Goal: Use online tool/utility: Utilize a website feature to perform a specific function

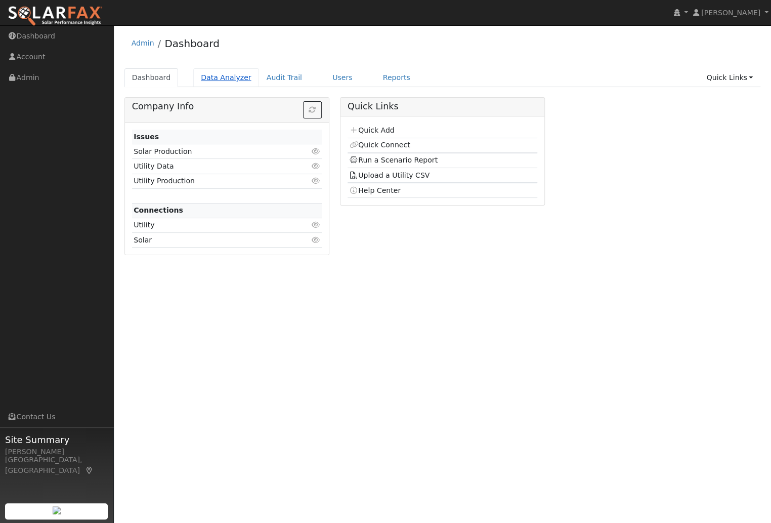
click at [217, 72] on link "Data Analyzer" at bounding box center [226, 77] width 66 height 19
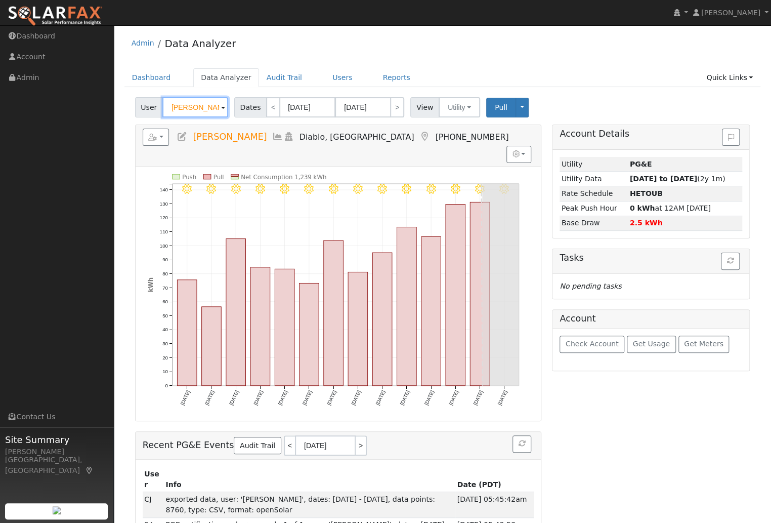
click at [197, 107] on input "Kyrstin Schmitz" at bounding box center [195, 107] width 66 height 20
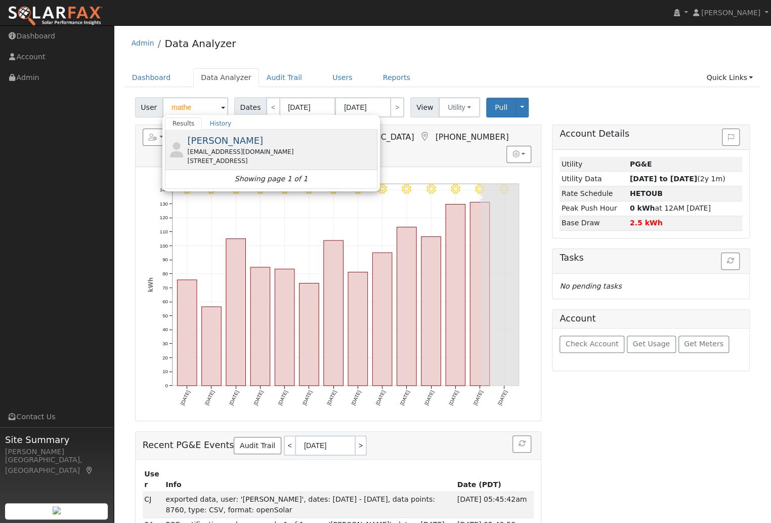
click at [227, 145] on span "[PERSON_NAME]" at bounding box center [225, 140] width 76 height 11
type input "[PERSON_NAME]"
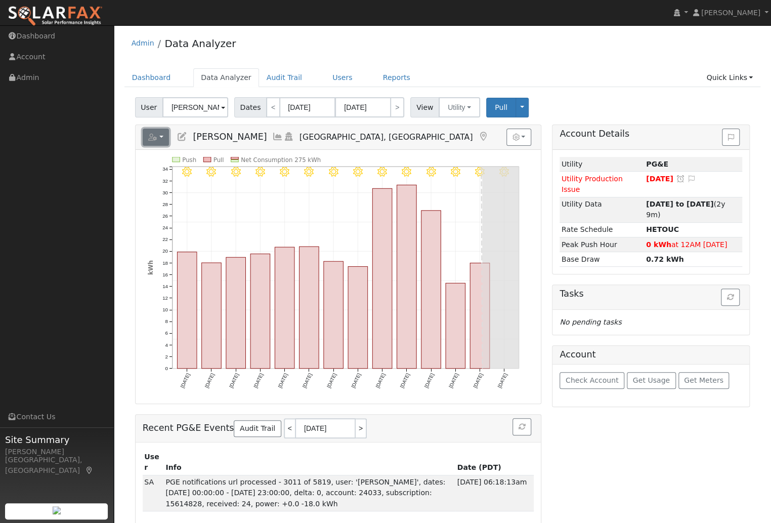
click at [161, 138] on button "button" at bounding box center [156, 137] width 27 height 17
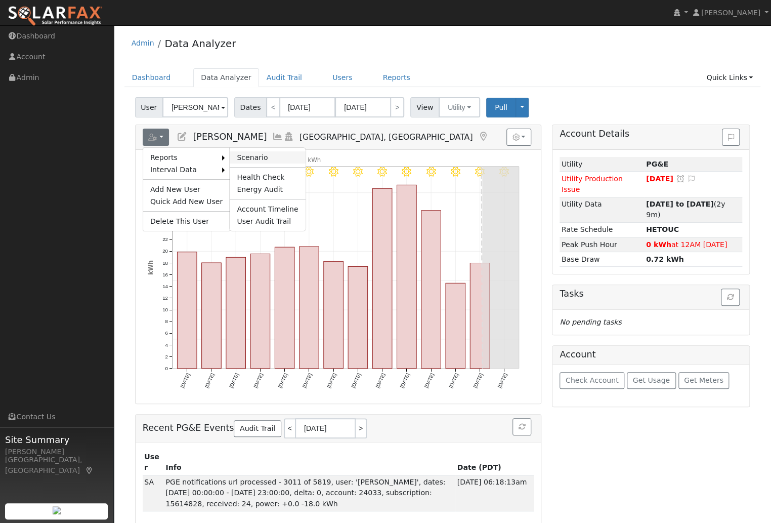
click at [246, 154] on link "Scenario" at bounding box center [267, 157] width 75 height 12
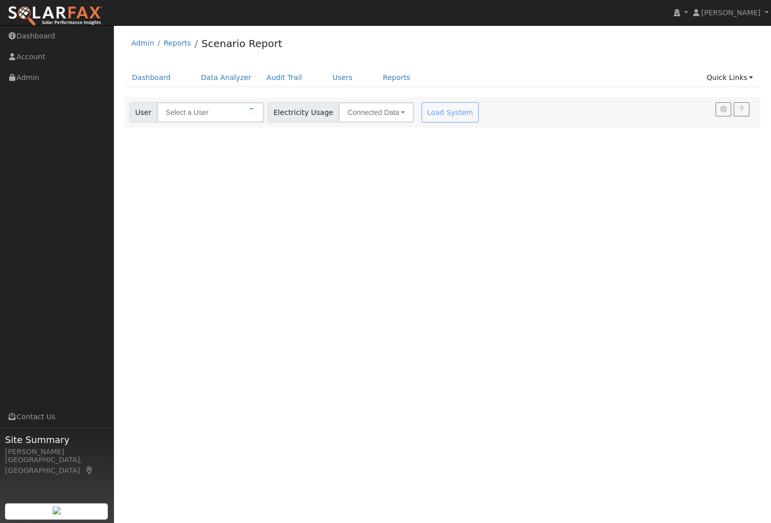
type input "[PERSON_NAME]"
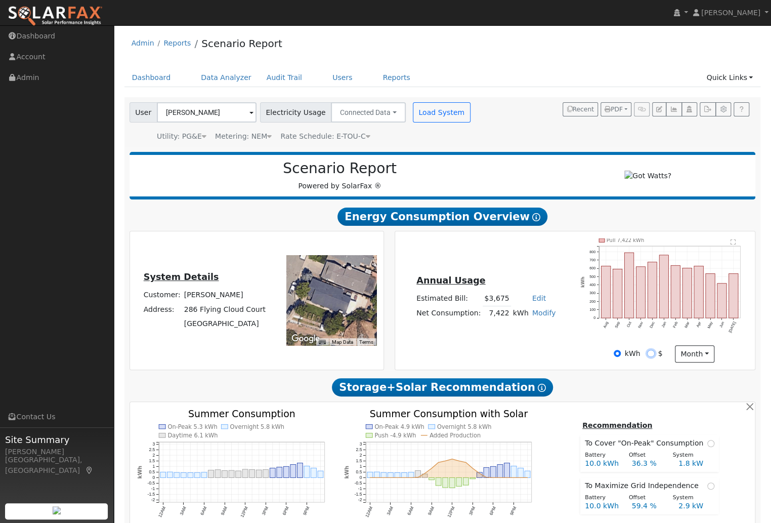
click at [651, 355] on input "$" at bounding box center [650, 353] width 7 height 7
radio input "true"
radio input "false"
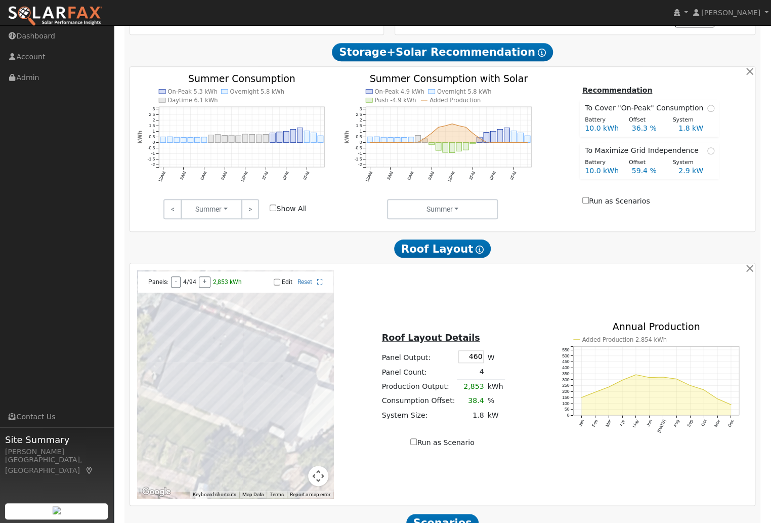
scroll to position [446, 0]
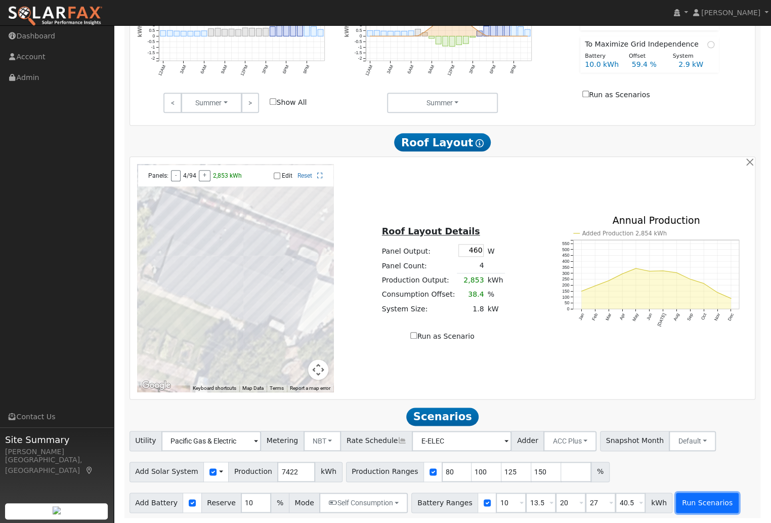
click at [713, 502] on button "Run Scenarios" at bounding box center [707, 502] width 62 height 20
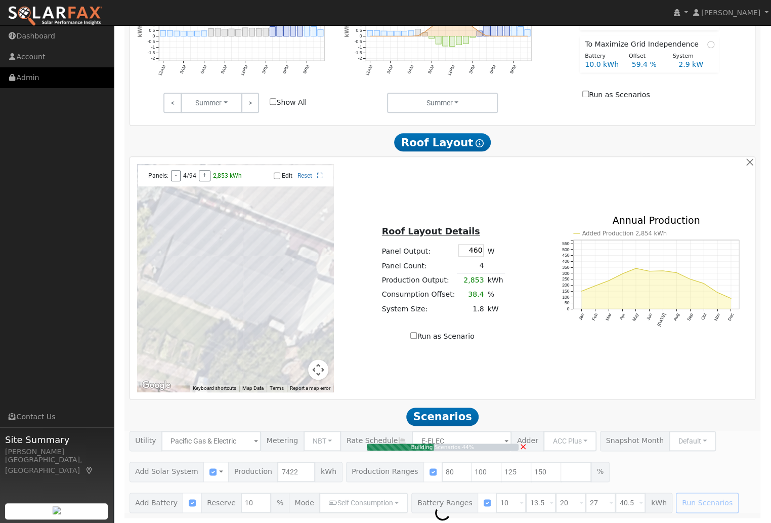
scroll to position [0, 0]
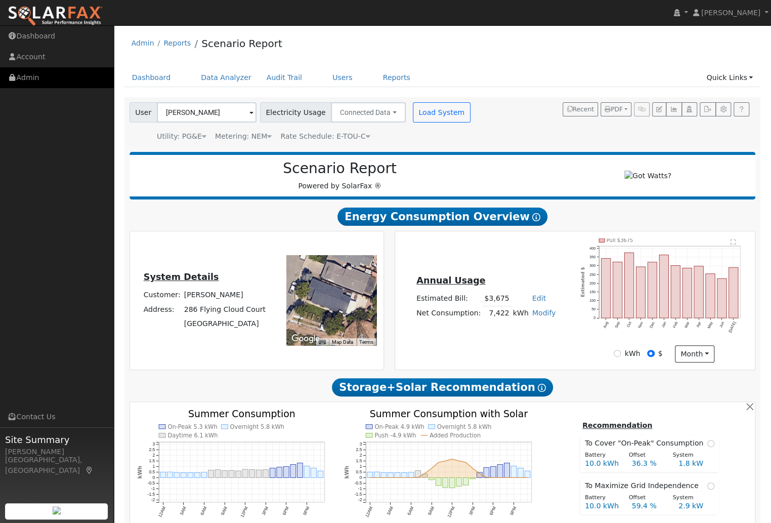
type input "7.4"
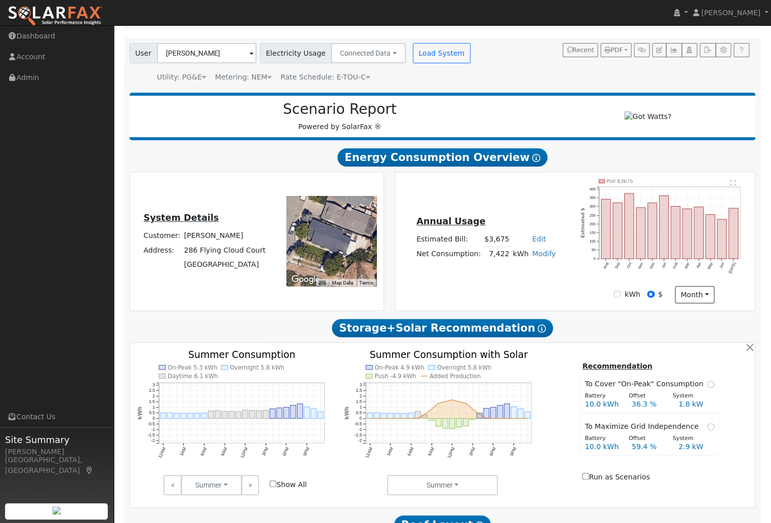
scroll to position [48, 0]
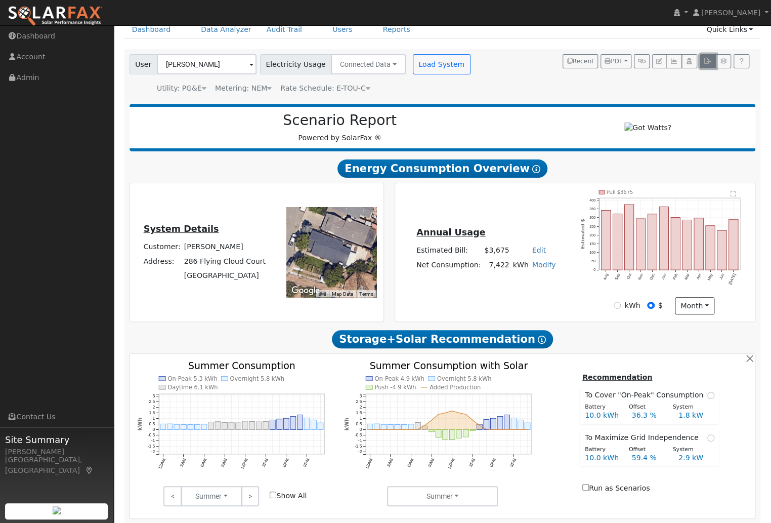
click at [704, 62] on icon "button" at bounding box center [708, 61] width 8 height 6
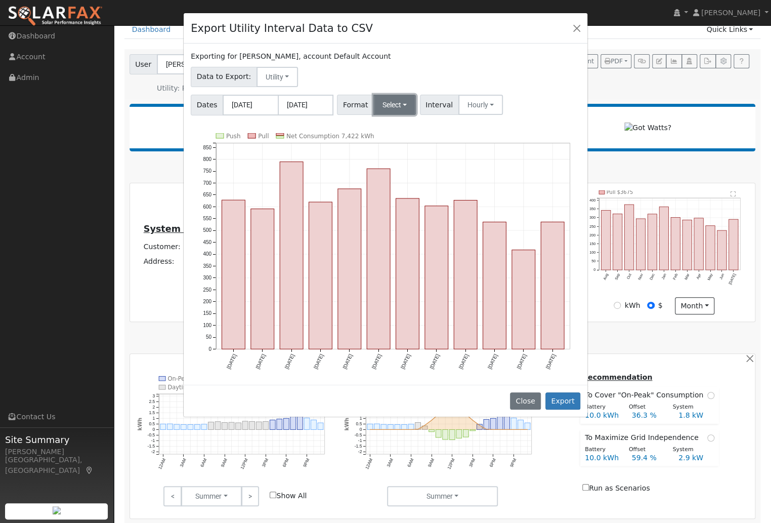
click at [389, 104] on button "Select" at bounding box center [395, 105] width 43 height 20
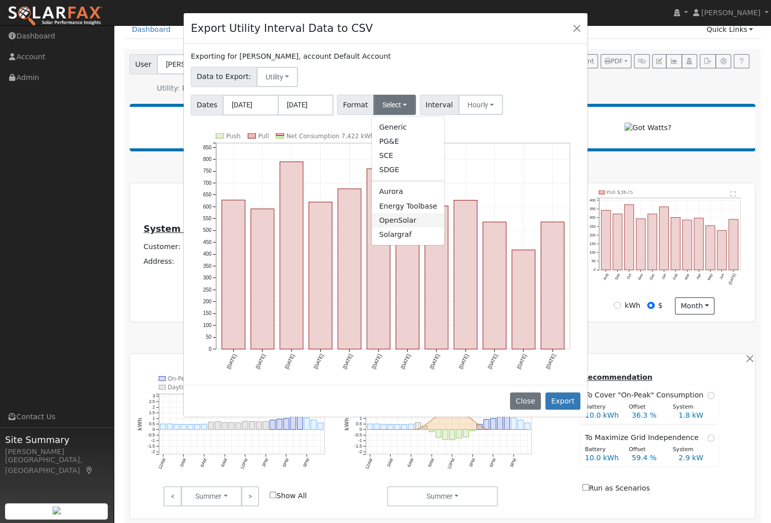
click at [413, 219] on link "OpenSolar" at bounding box center [408, 220] width 72 height 14
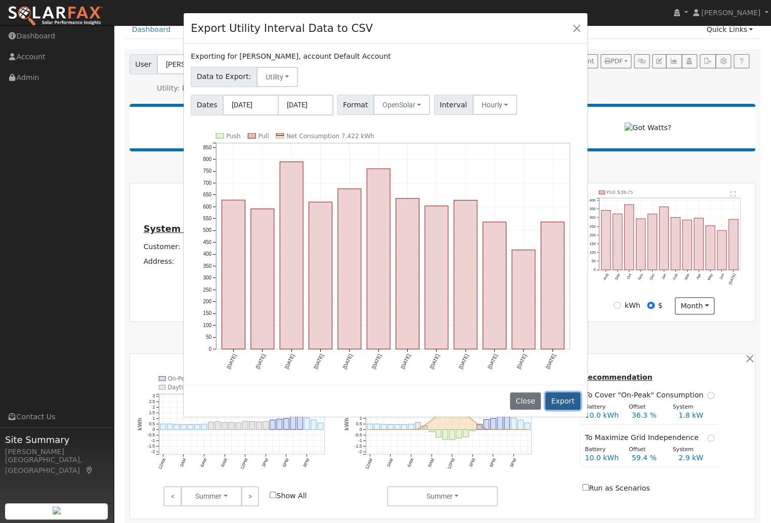
click at [563, 402] on button "Export" at bounding box center [563, 400] width 35 height 17
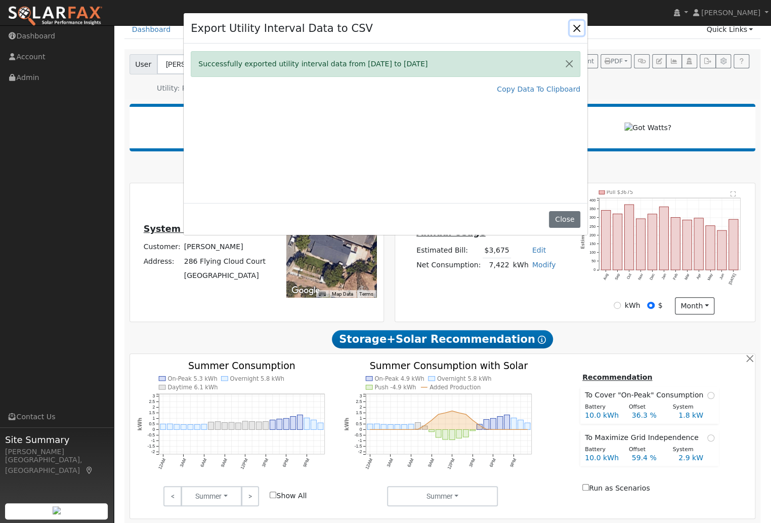
click at [577, 25] on button "Close" at bounding box center [577, 28] width 14 height 14
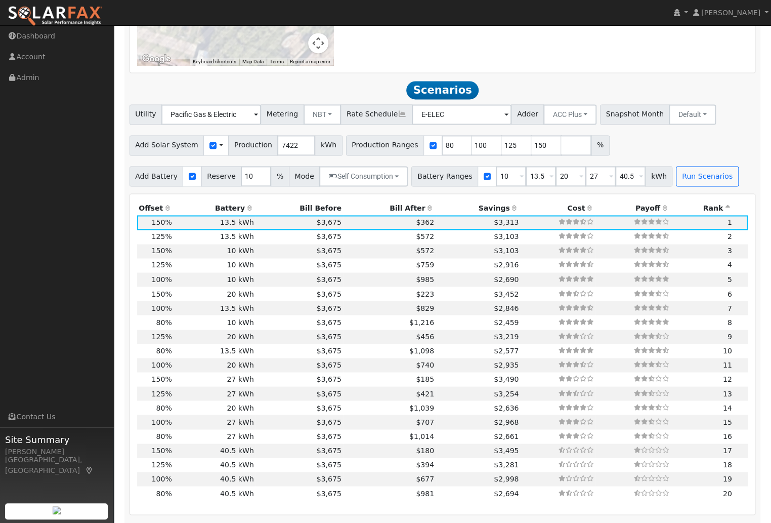
scroll to position [766, 0]
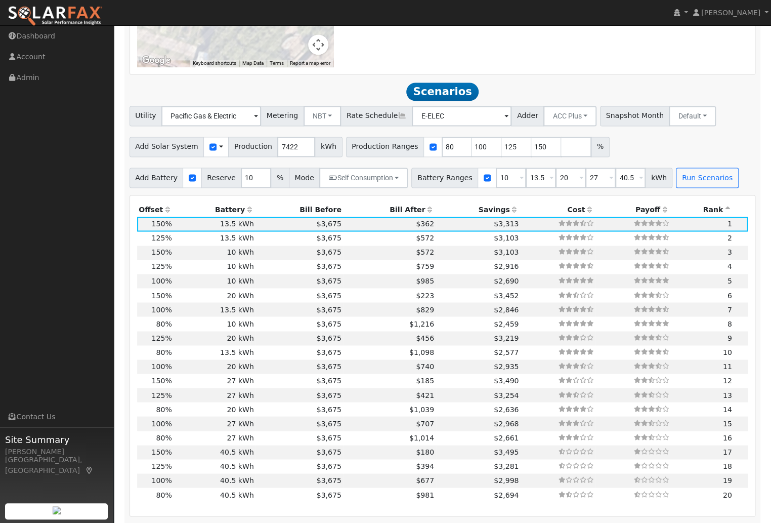
click at [510, 213] on icon at bounding box center [514, 209] width 9 height 7
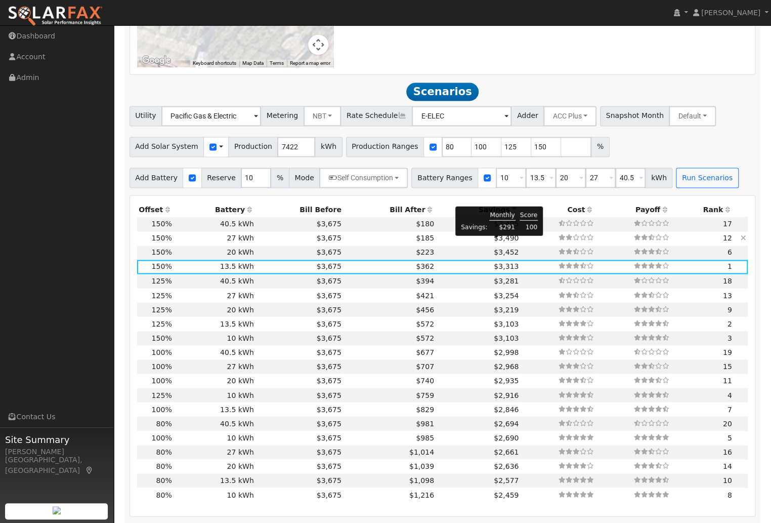
click at [504, 242] on span "$3,490" at bounding box center [506, 238] width 25 height 8
type input "$27,270"
type input "$15,083"
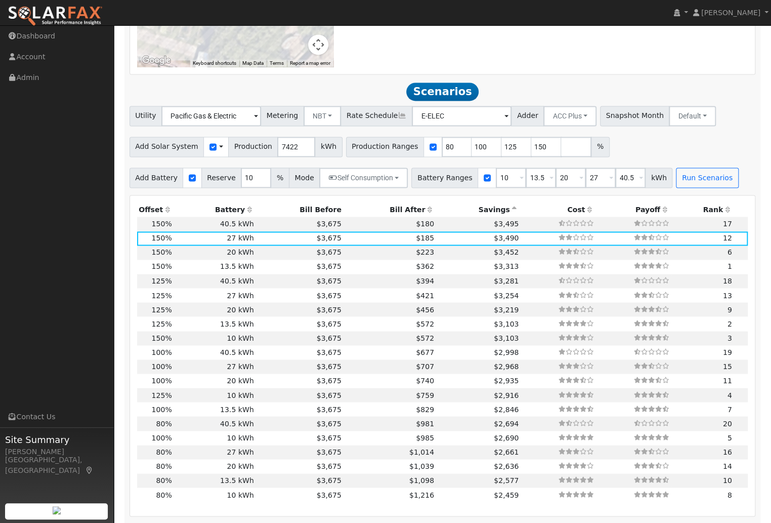
click at [245, 213] on icon at bounding box center [249, 209] width 9 height 7
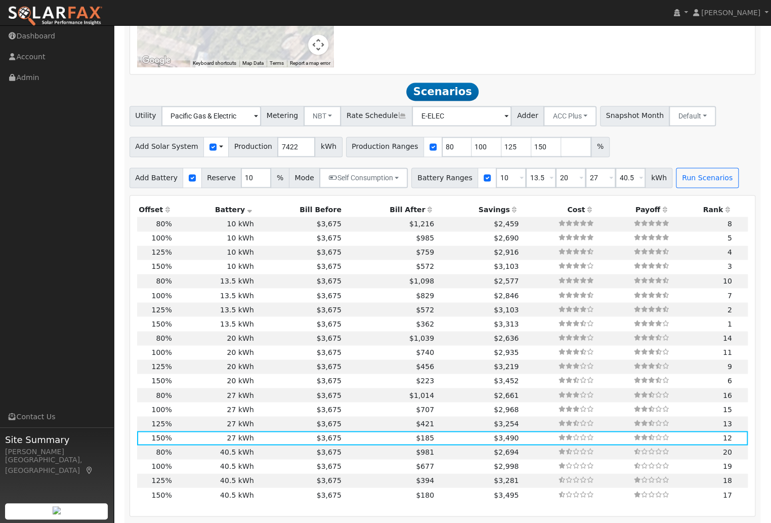
click at [245, 213] on icon at bounding box center [249, 209] width 9 height 7
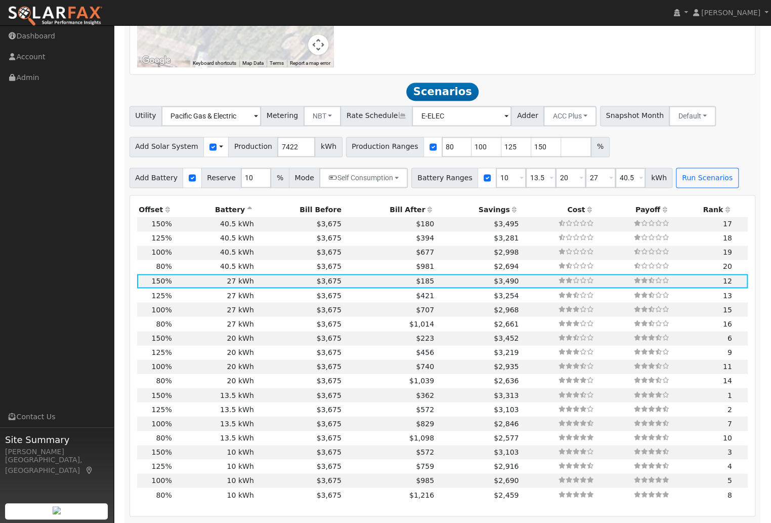
click at [510, 213] on icon at bounding box center [514, 209] width 9 height 7
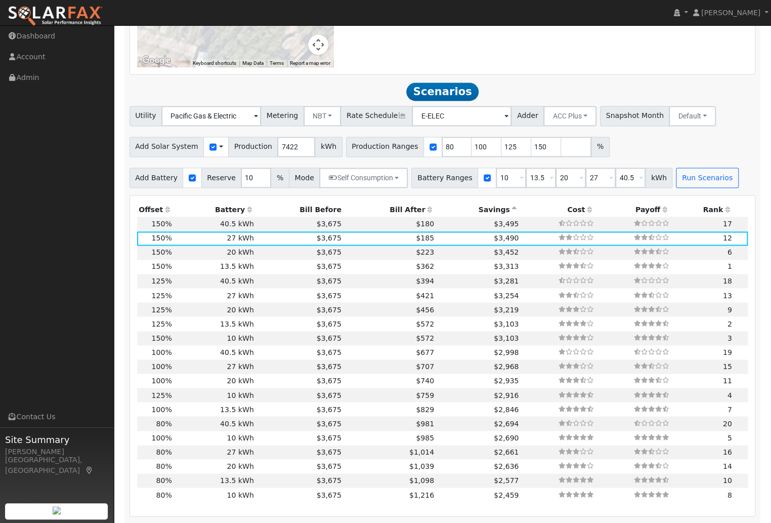
click at [510, 213] on icon at bounding box center [514, 209] width 9 height 7
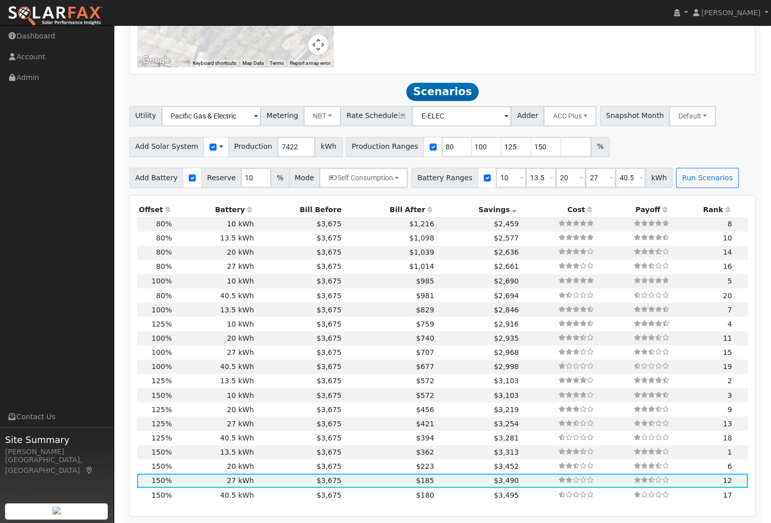
click at [510, 213] on icon at bounding box center [514, 209] width 9 height 7
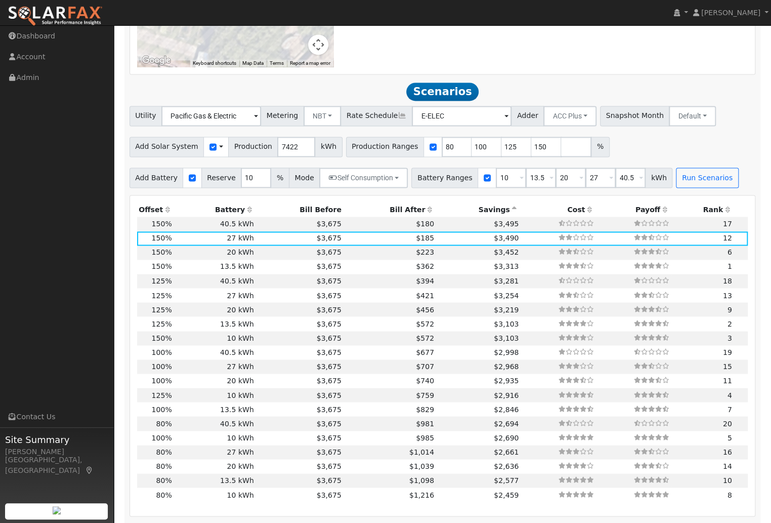
click at [245, 213] on icon at bounding box center [249, 209] width 9 height 7
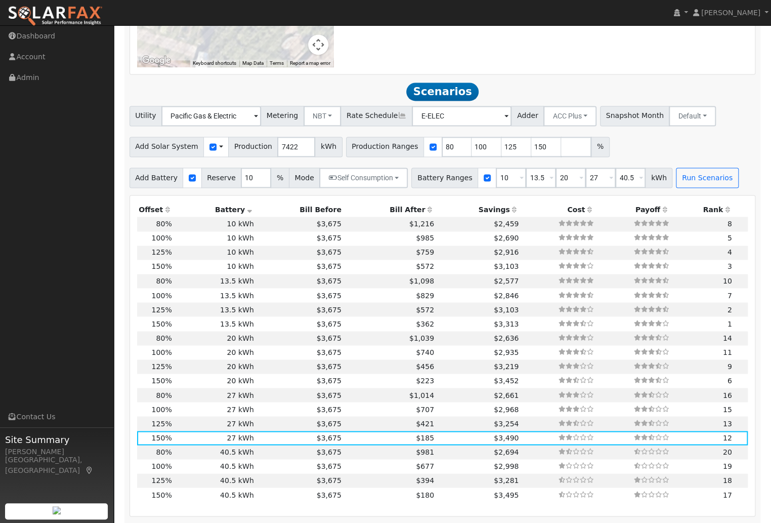
click at [245, 213] on icon at bounding box center [249, 209] width 9 height 7
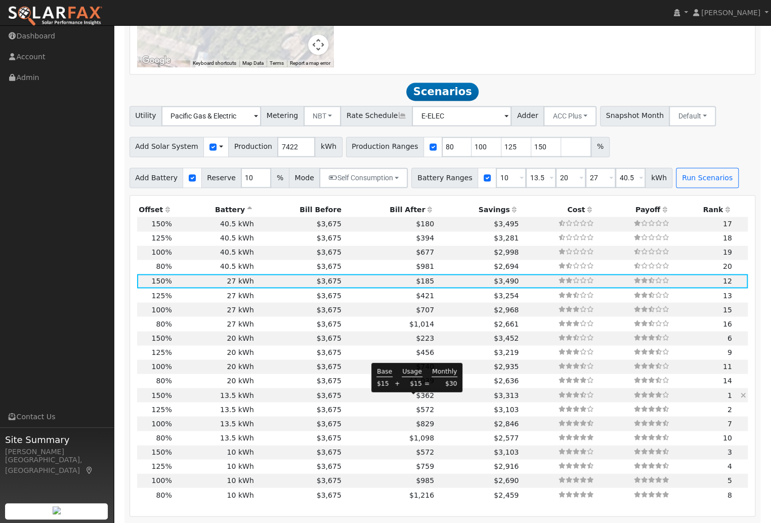
click at [419, 398] on span "$362" at bounding box center [425, 395] width 18 height 8
type input "$13,635"
type input "$10,993"
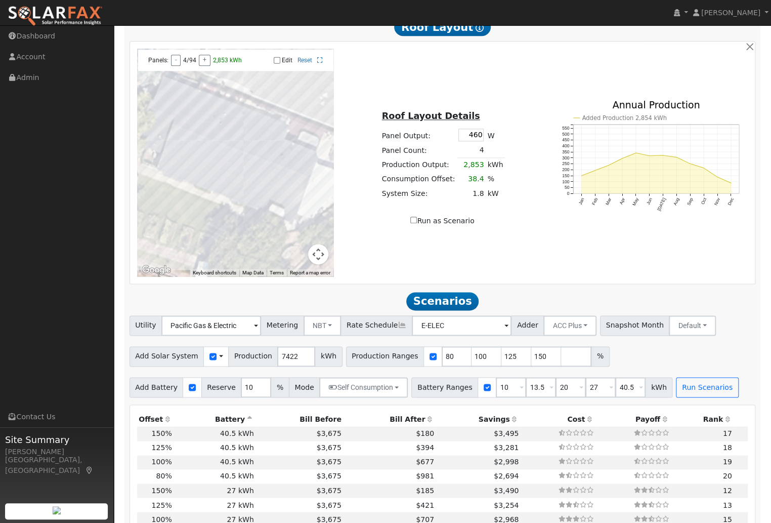
scroll to position [557, 0]
click at [561, 359] on input "number" at bounding box center [576, 356] width 30 height 20
type input "180"
drag, startPoint x: 626, startPoint y: 393, endPoint x: 597, endPoint y: 390, distance: 28.5
click at [597, 390] on div "Battery Ranges 10 Overrides Reserve % Mode None None Self Consumption Peak Savi…" at bounding box center [541, 387] width 261 height 20
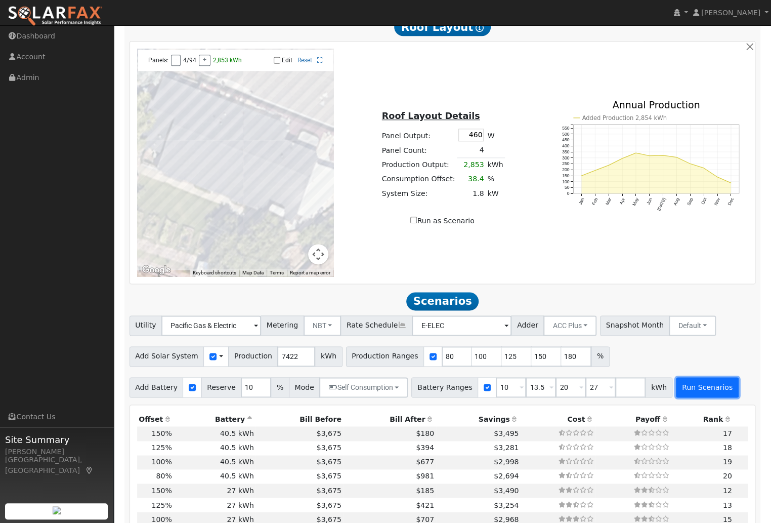
click at [682, 397] on button "Run Scenarios" at bounding box center [707, 387] width 62 height 20
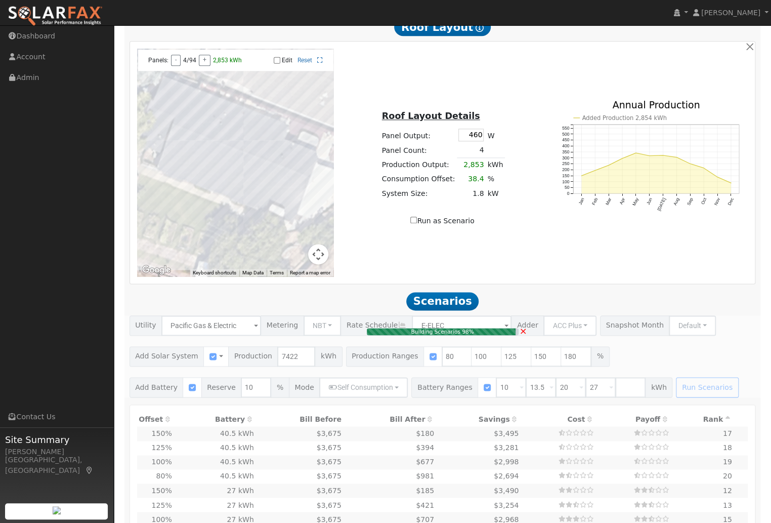
type input "6.2"
type input "$19,175"
type input "$10,100"
type input "$8,783"
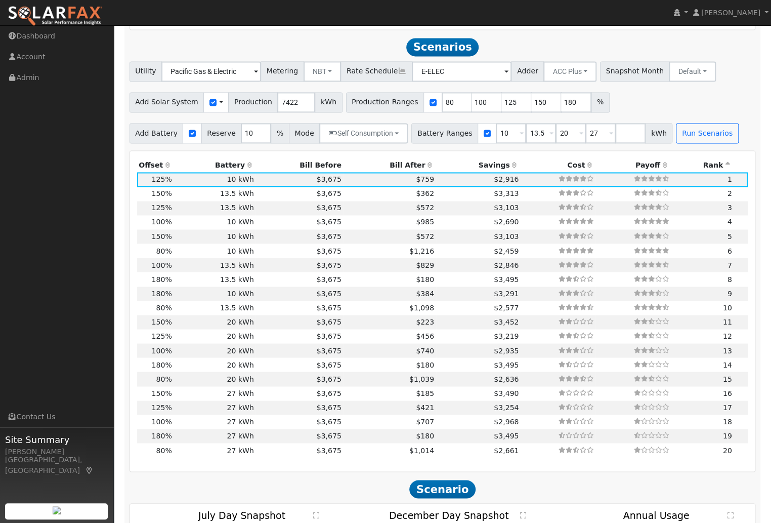
scroll to position [822, 0]
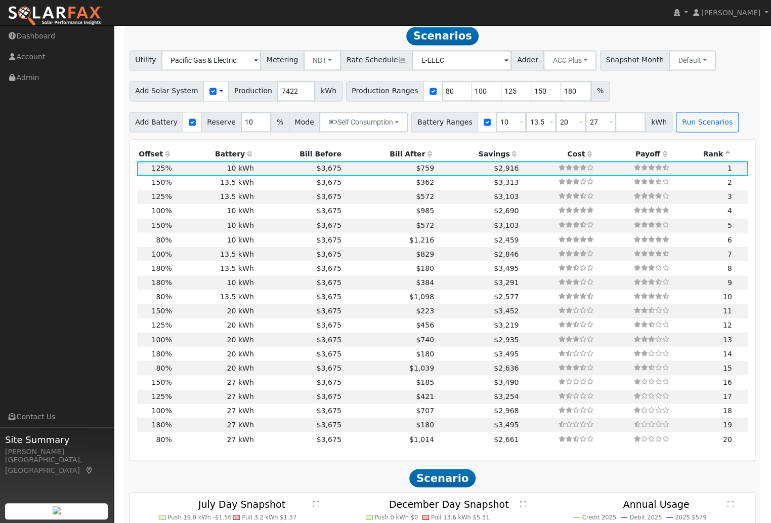
click at [510, 157] on icon at bounding box center [514, 153] width 9 height 7
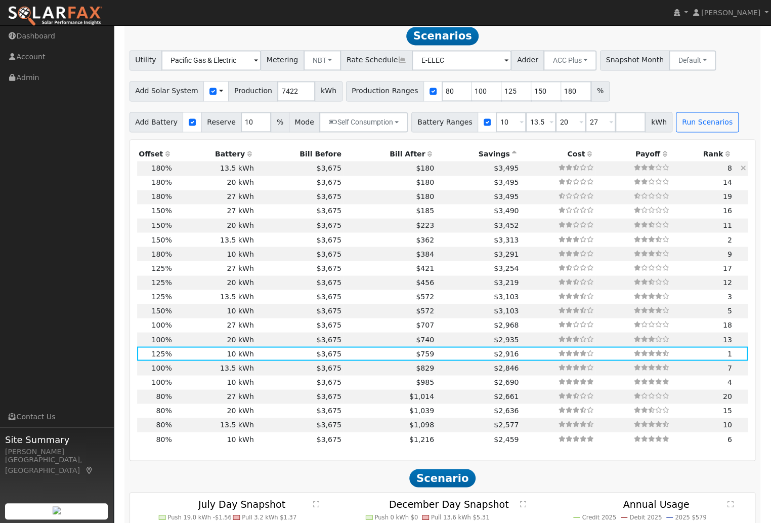
click at [265, 173] on td "$3,675" at bounding box center [300, 168] width 88 height 14
type input "8.9"
type input "$27,611"
type input "$13,635"
type input "$12,374"
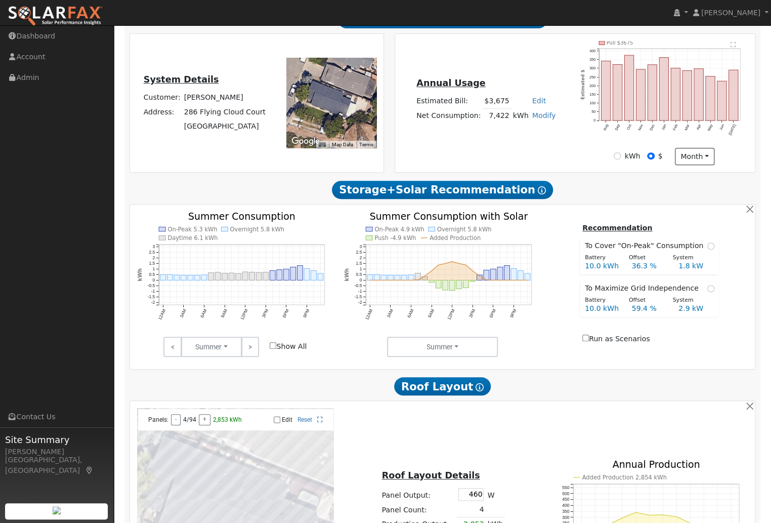
scroll to position [189, 0]
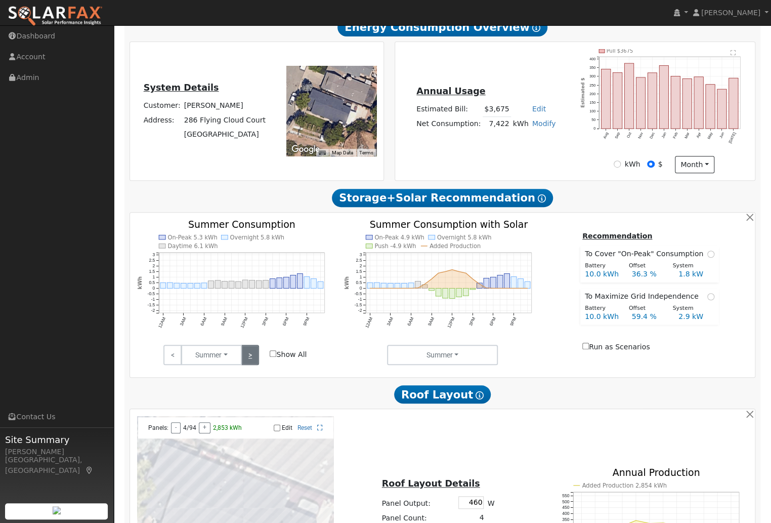
click at [254, 360] on link ">" at bounding box center [250, 355] width 18 height 20
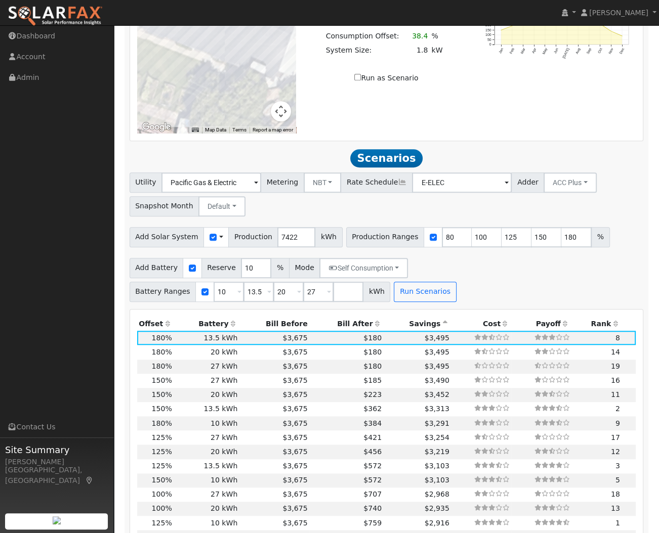
scroll to position [680, 0]
click at [440, 325] on icon at bounding box center [444, 323] width 9 height 7
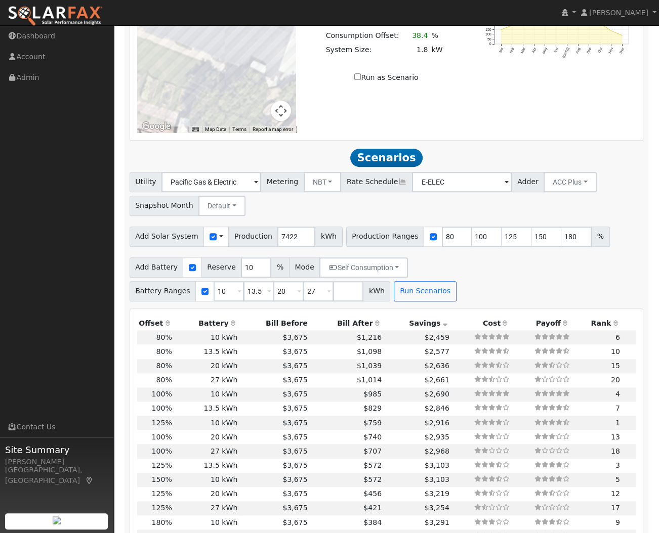
click at [440, 325] on icon at bounding box center [444, 323] width 9 height 7
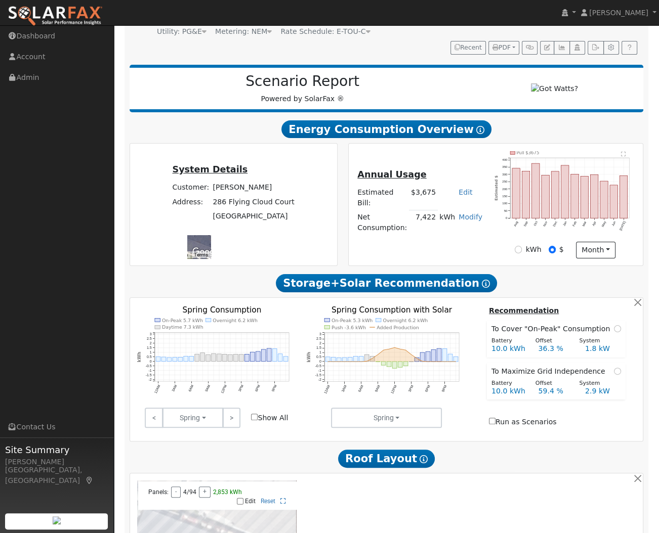
scroll to position [0, 0]
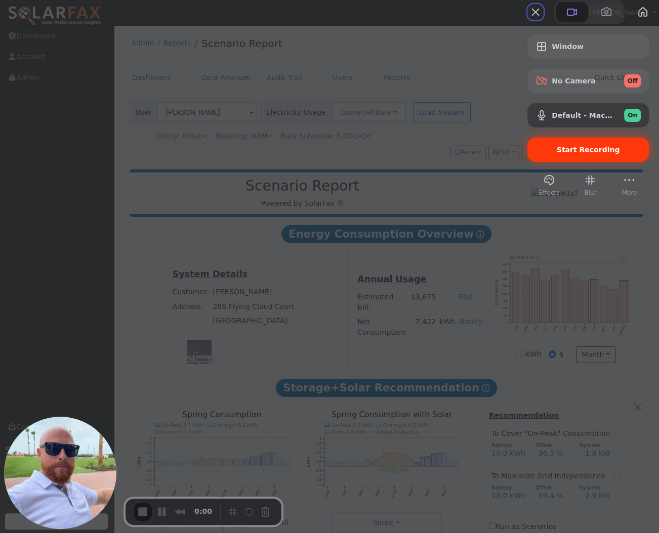
click at [584, 154] on span "Start Recording" at bounding box center [588, 150] width 63 height 8
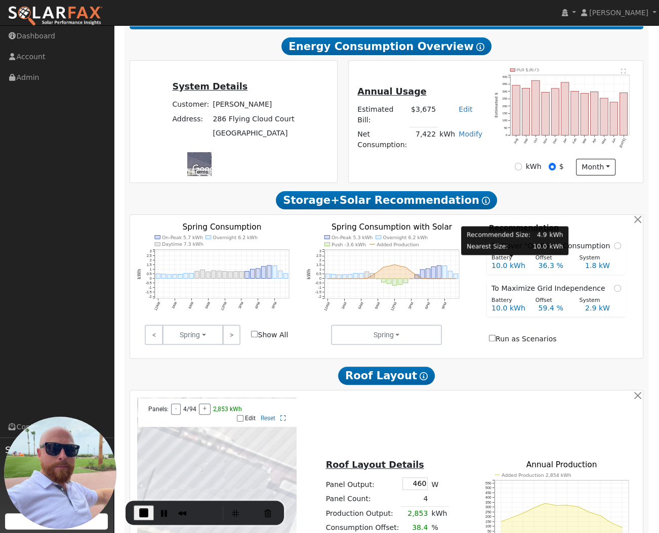
scroll to position [194, 0]
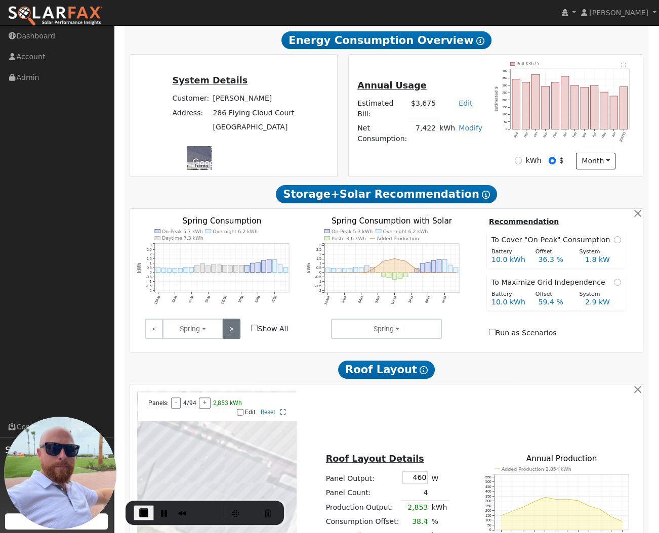
click at [236, 339] on link ">" at bounding box center [232, 329] width 18 height 20
click at [236, 332] on link ">" at bounding box center [232, 329] width 18 height 20
click at [238, 334] on link ">" at bounding box center [232, 329] width 18 height 20
click at [234, 337] on link ">" at bounding box center [232, 329] width 18 height 20
click at [230, 336] on link ">" at bounding box center [232, 329] width 18 height 20
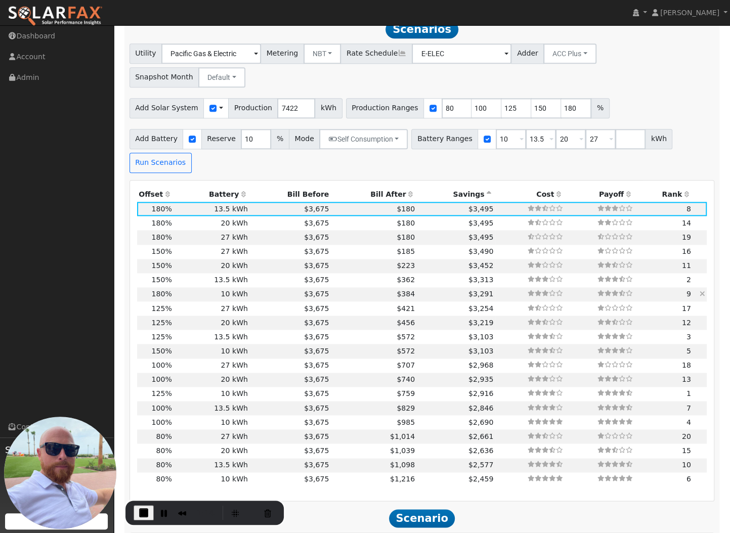
scroll to position [835, 0]
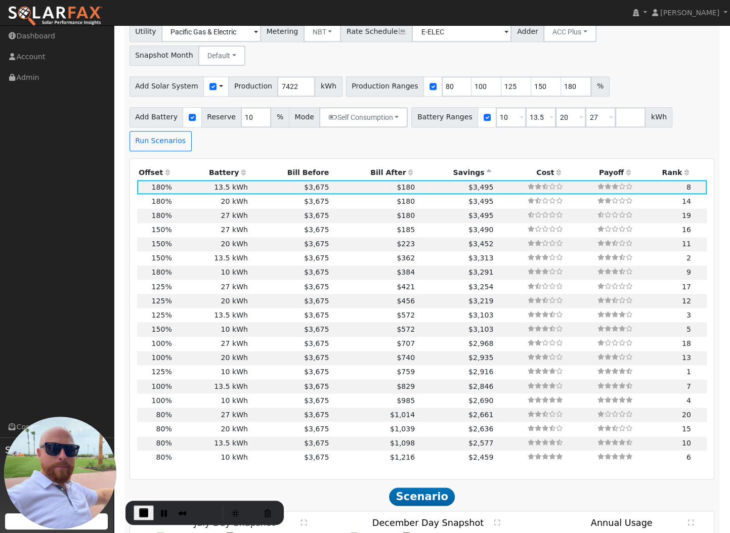
click at [485, 169] on icon at bounding box center [489, 172] width 9 height 7
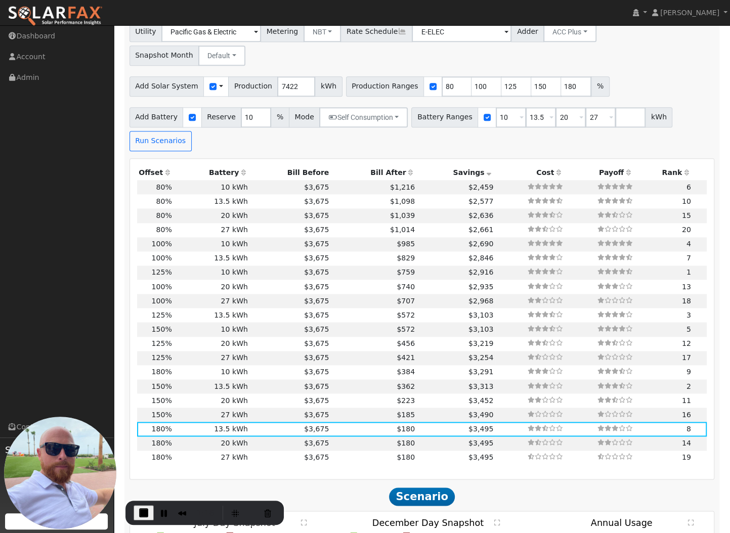
click at [485, 169] on icon at bounding box center [489, 172] width 9 height 7
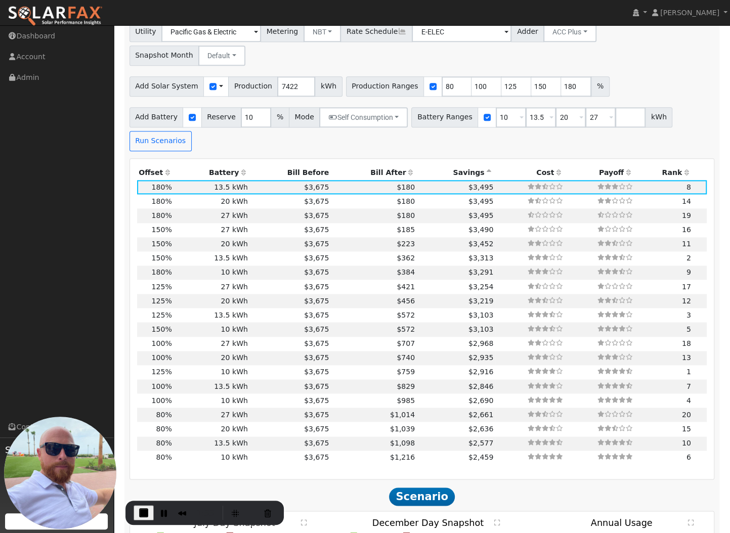
click at [239, 169] on icon at bounding box center [243, 172] width 9 height 7
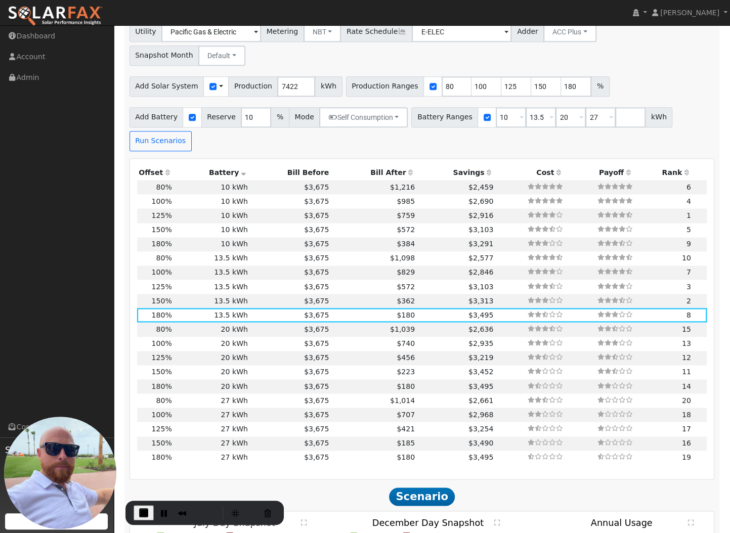
click at [239, 169] on icon at bounding box center [243, 172] width 9 height 7
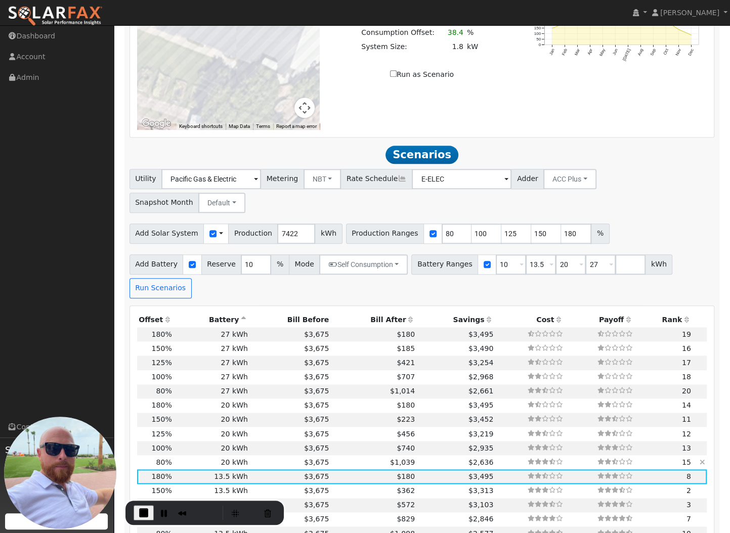
scroll to position [680, 0]
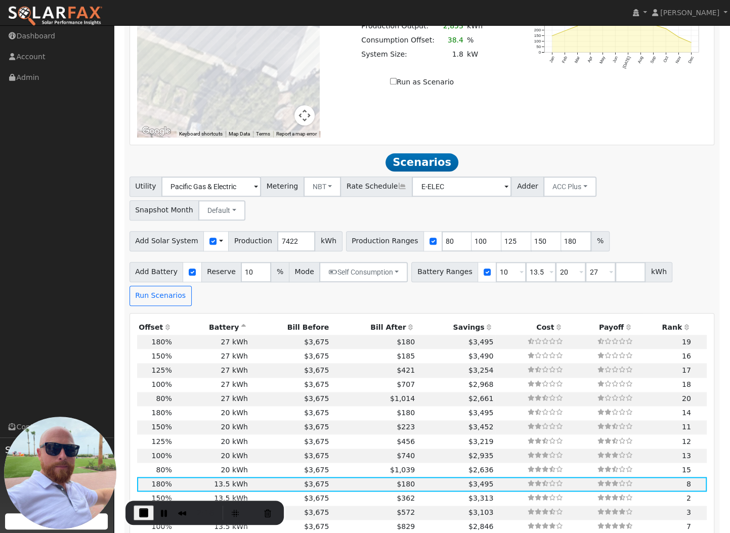
click at [398, 190] on icon at bounding box center [402, 186] width 9 height 7
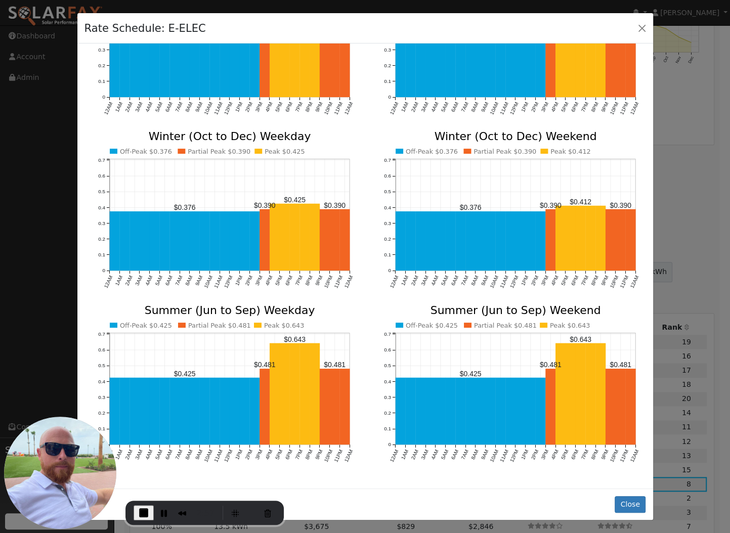
scroll to position [91, 0]
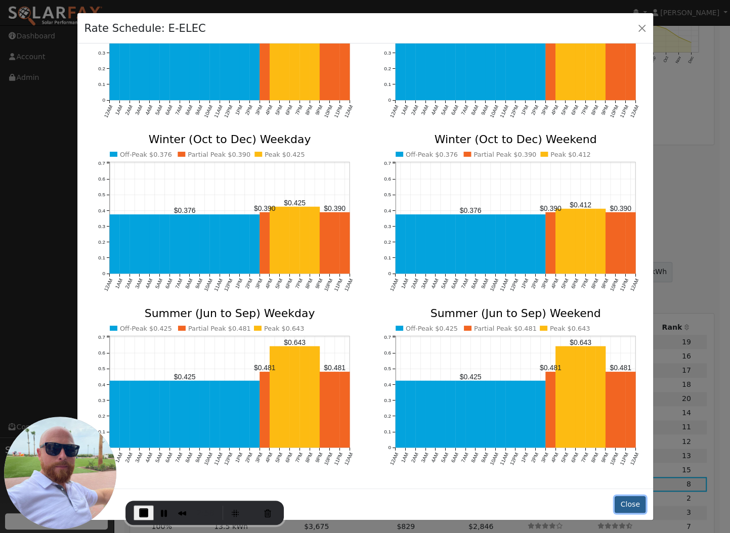
click at [625, 504] on button "Close" at bounding box center [630, 505] width 31 height 17
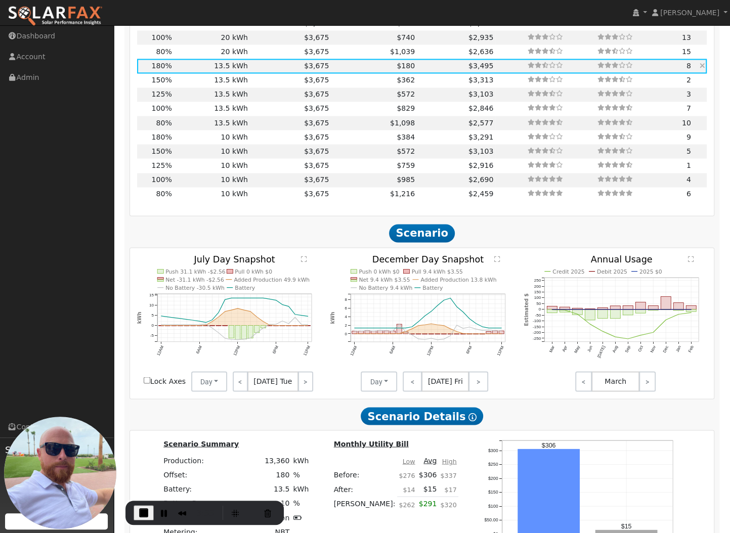
scroll to position [1099, 0]
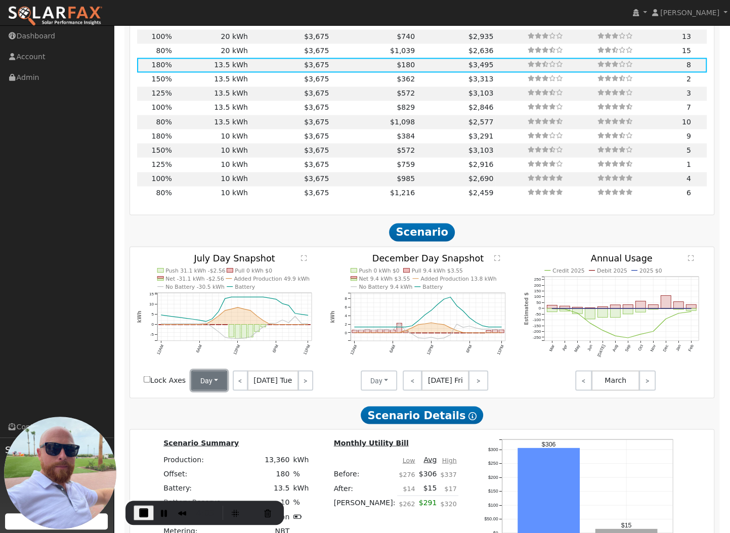
click at [215, 370] on button "Day" at bounding box center [209, 380] width 36 height 20
click at [226, 410] on link "Month Average" at bounding box center [227, 417] width 70 height 14
click at [476, 370] on link ">" at bounding box center [479, 380] width 20 height 20
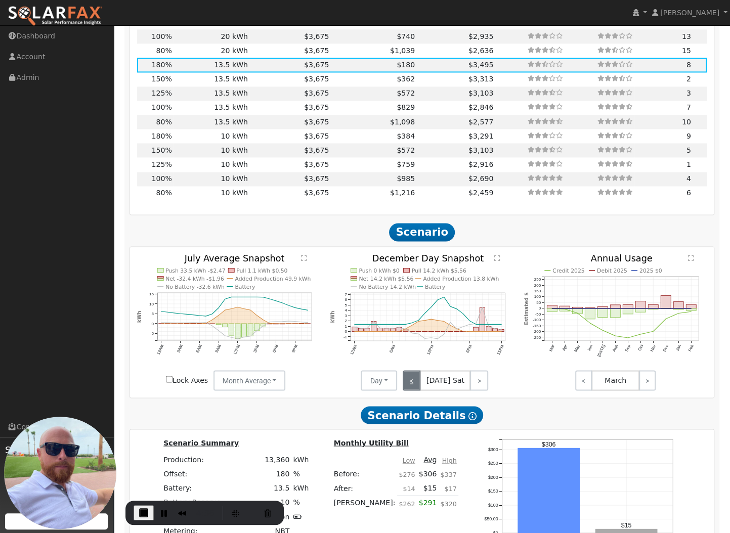
click at [416, 370] on link "<" at bounding box center [412, 380] width 18 height 20
click at [416, 370] on link "<" at bounding box center [413, 380] width 20 height 20
click at [416, 370] on link "<" at bounding box center [411, 380] width 17 height 20
click at [416, 370] on link "<" at bounding box center [411, 380] width 16 height 20
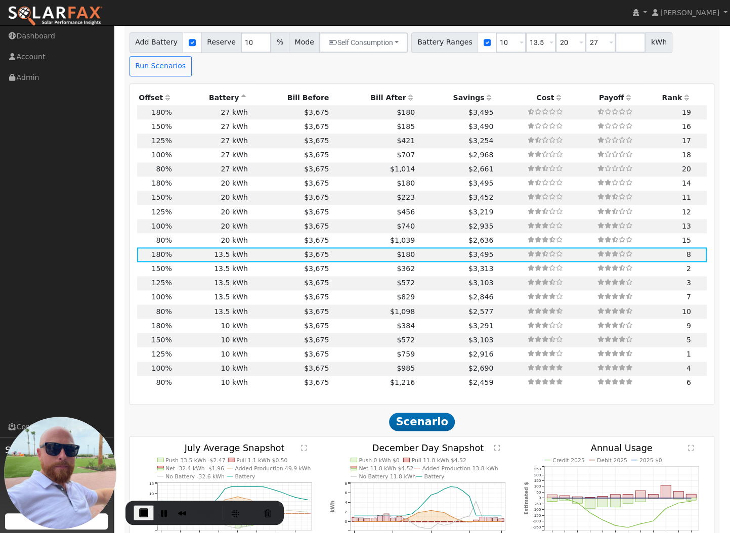
scroll to position [906, 0]
